Goal: Information Seeking & Learning: Get advice/opinions

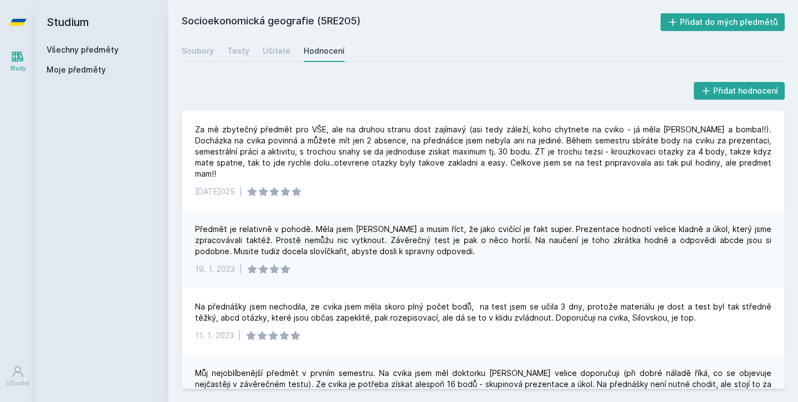
scroll to position [139, 0]
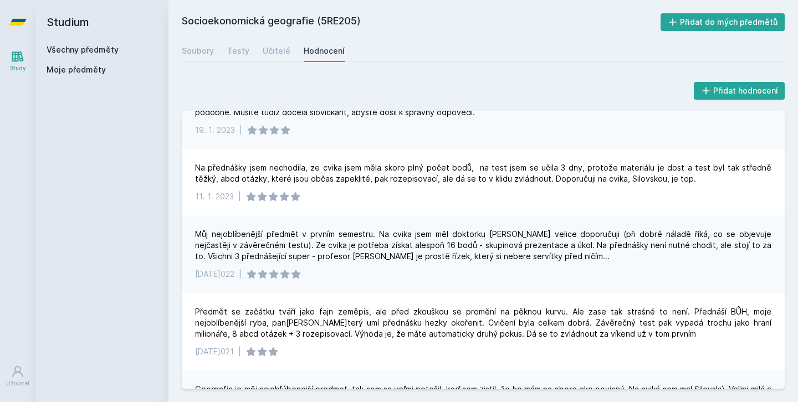
click at [85, 58] on div "Všechny předměty Moje předměty" at bounding box center [102, 61] width 111 height 35
click at [89, 56] on div "Všechny předměty Moje předměty" at bounding box center [102, 61] width 111 height 35
click at [98, 52] on link "Všechny předměty" at bounding box center [83, 49] width 72 height 9
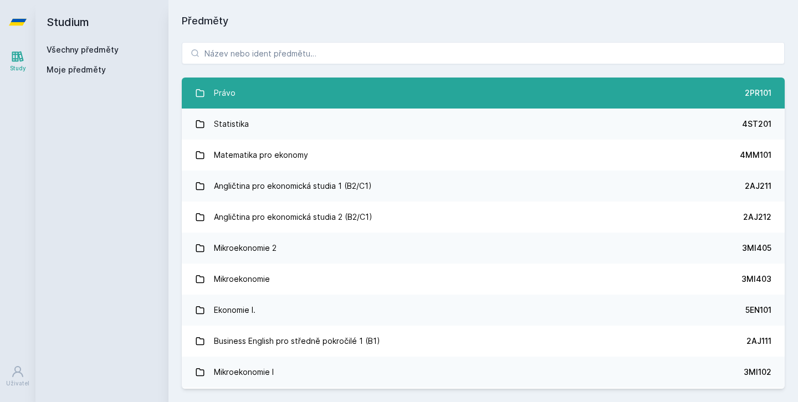
click at [261, 98] on link "Právo 2PR101" at bounding box center [483, 93] width 603 height 31
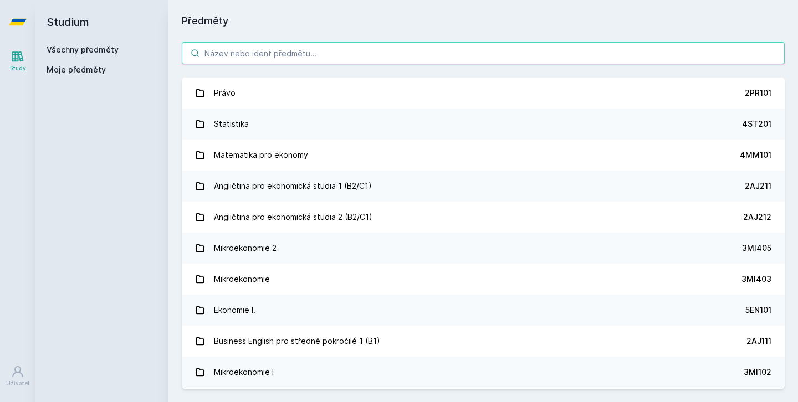
click at [222, 46] on input "search" at bounding box center [483, 53] width 603 height 22
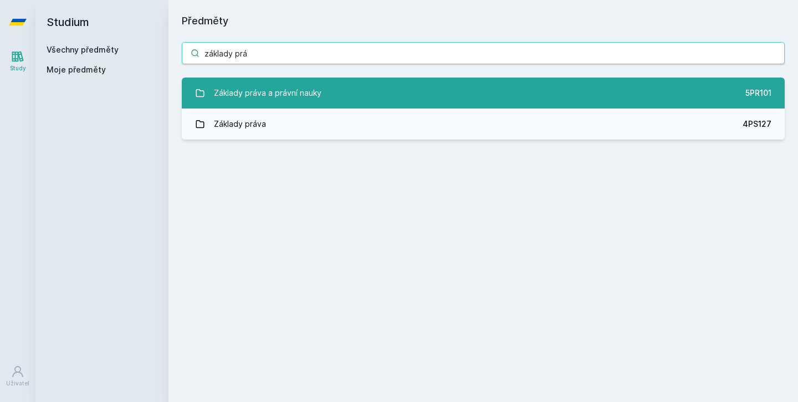
type input "základy prá"
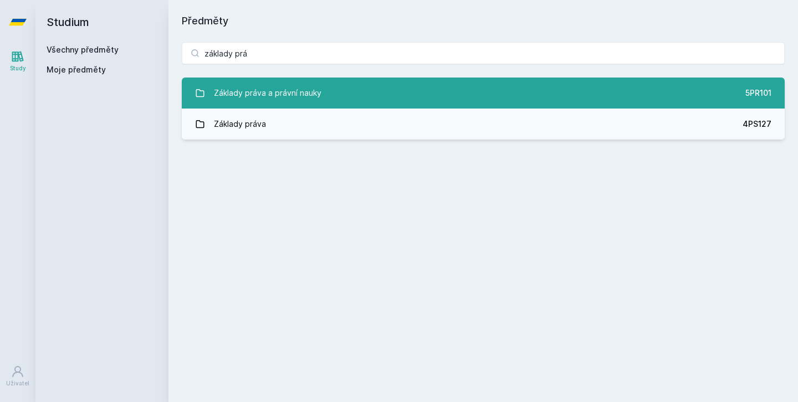
click at [353, 99] on link "Základy práva a právní nauky 5PR101" at bounding box center [483, 93] width 603 height 31
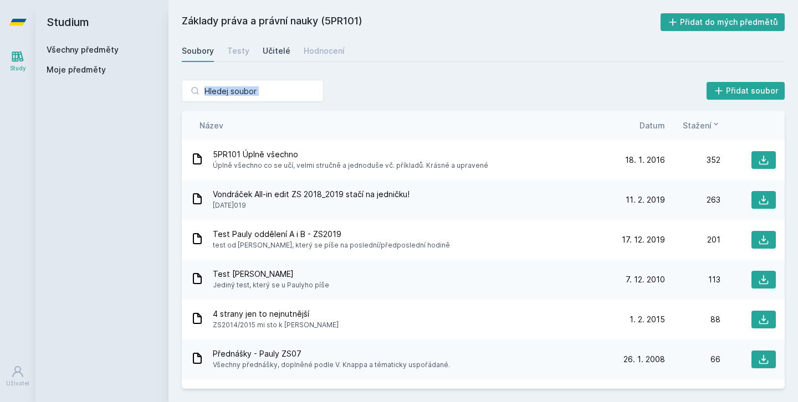
click at [284, 54] on div "Učitelé" at bounding box center [277, 50] width 28 height 11
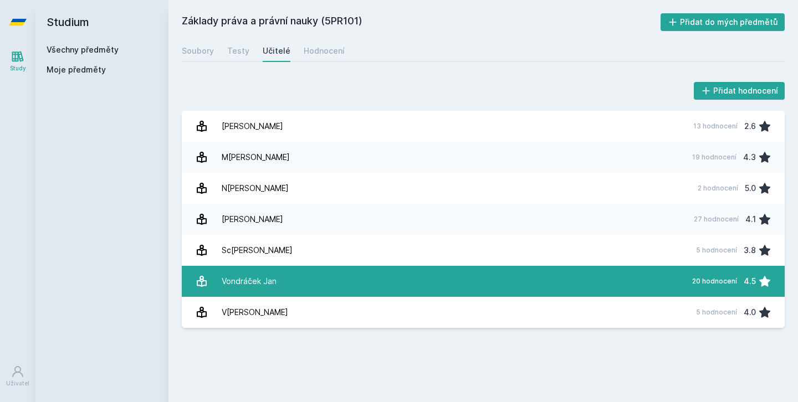
click at [403, 294] on link "Von[PERSON_NAME][DATE] 20 hodnocení 4.5" at bounding box center [483, 281] width 603 height 31
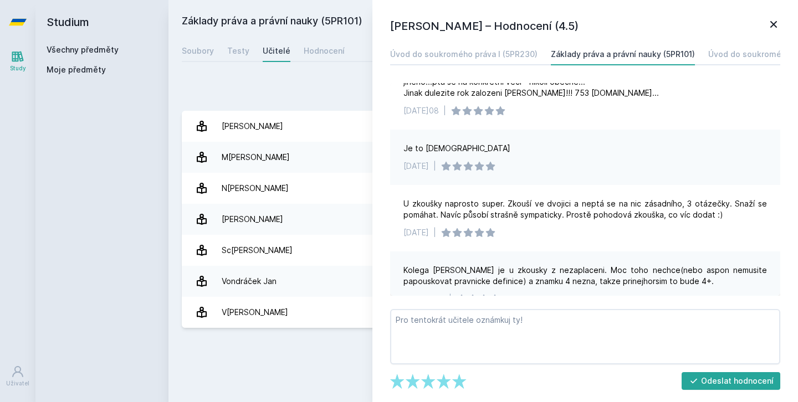
click at [775, 21] on icon at bounding box center [773, 24] width 13 height 13
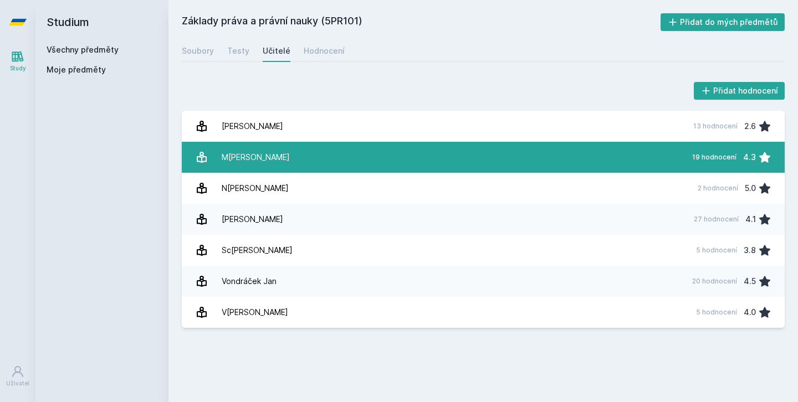
click at [517, 164] on link "[PERSON_NAME] 19 hodnocení 4.3" at bounding box center [483, 157] width 603 height 31
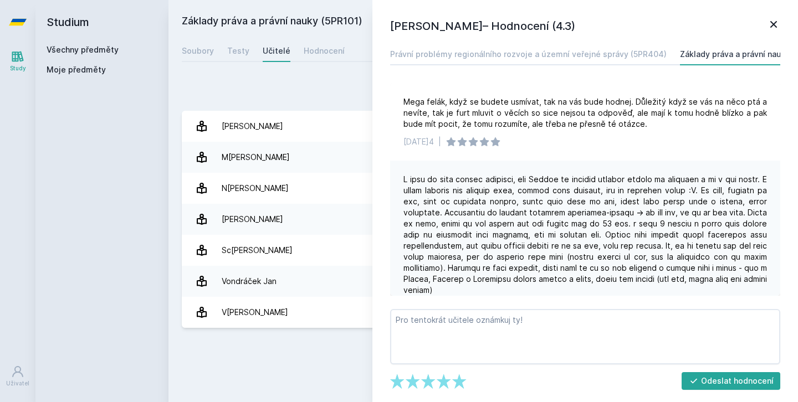
click at [766, 28] on h1 "[PERSON_NAME]– Hodnocení (4.3)" at bounding box center [578, 26] width 377 height 17
click at [775, 26] on icon at bounding box center [773, 24] width 7 height 7
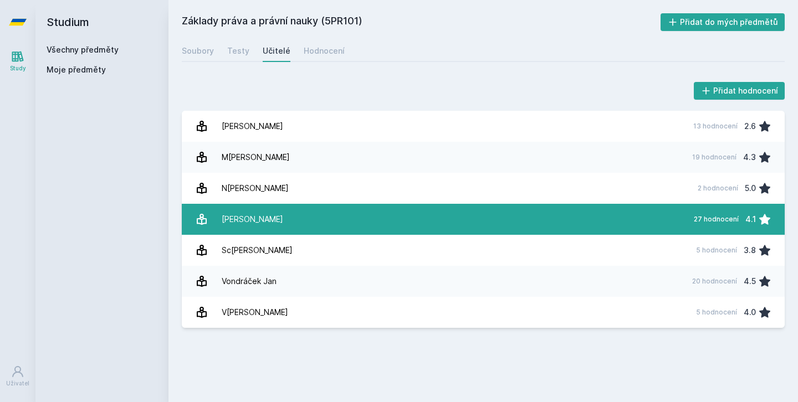
click at [507, 213] on link "P[PERSON_NAME][DATE]7 hodnocení 4.1" at bounding box center [483, 219] width 603 height 31
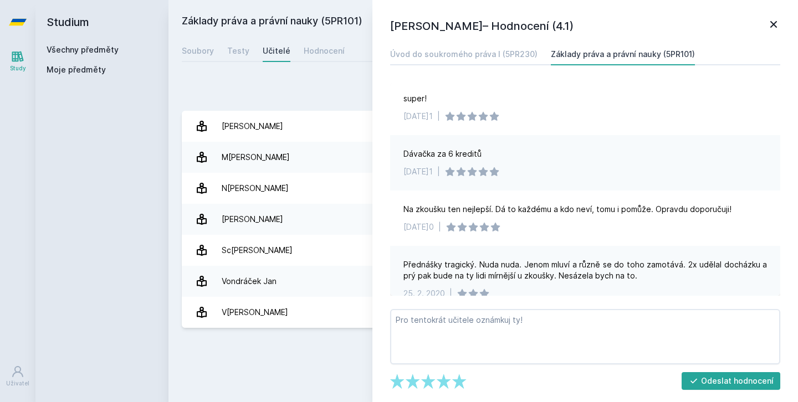
scroll to position [432, 0]
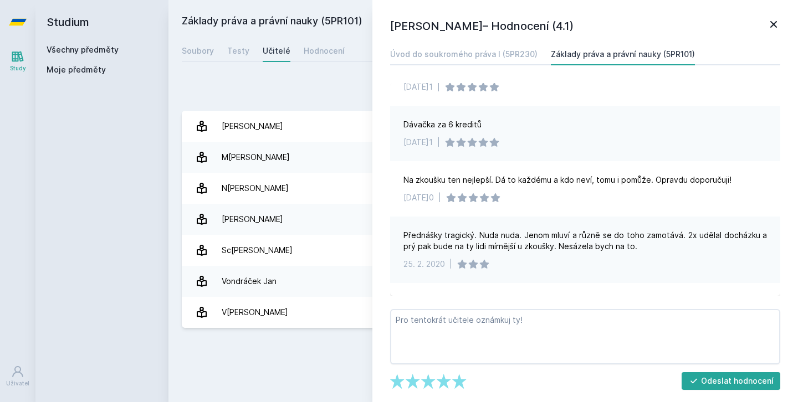
click at [776, 21] on icon at bounding box center [773, 24] width 7 height 7
